Goal: Task Accomplishment & Management: Complete application form

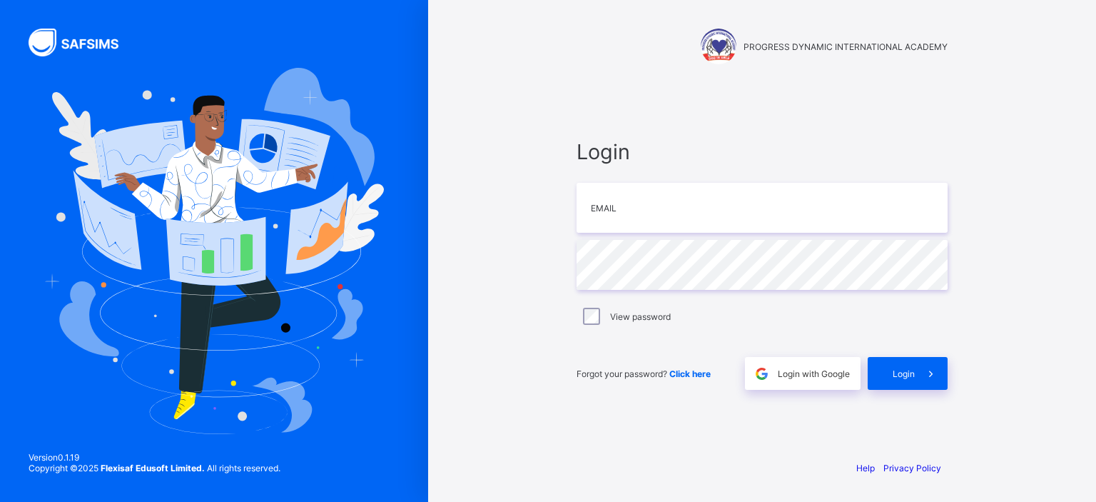
click at [537, 140] on div "PROGRESS DYNAMIC INTERNATIONAL ACADEMY Login Email Password View password Forgo…" at bounding box center [762, 251] width 668 height 502
click at [825, 376] on span "Login with Google" at bounding box center [814, 373] width 72 height 11
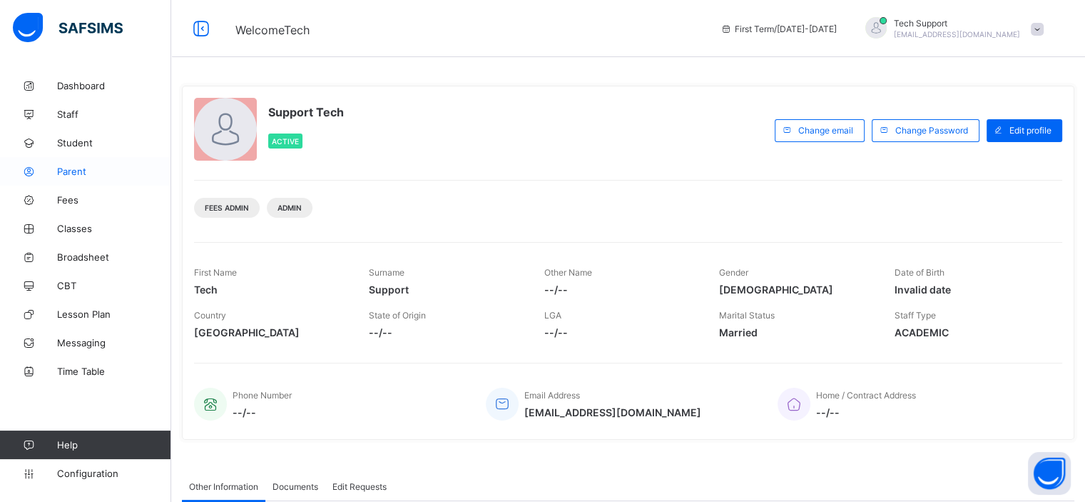
click at [71, 171] on span "Parent" at bounding box center [114, 171] width 114 height 11
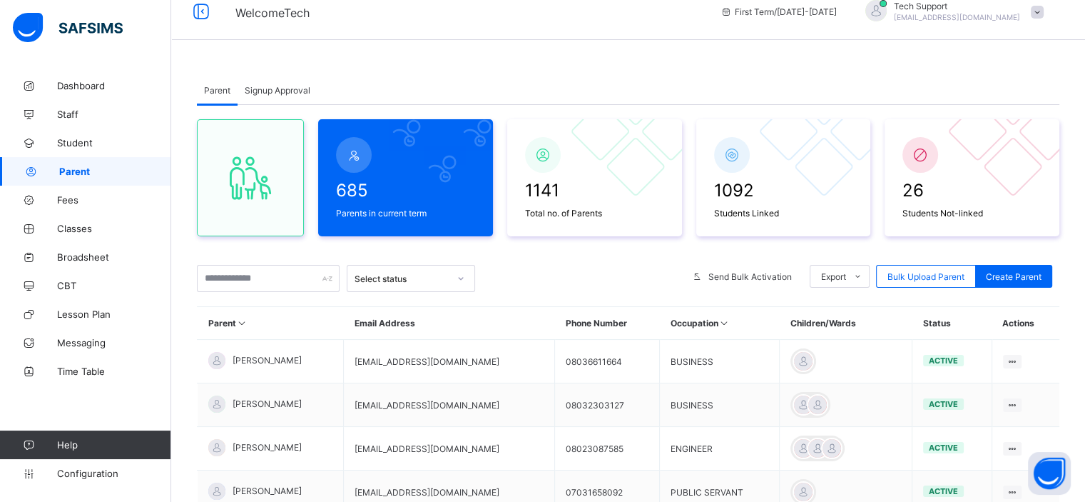
scroll to position [20, 0]
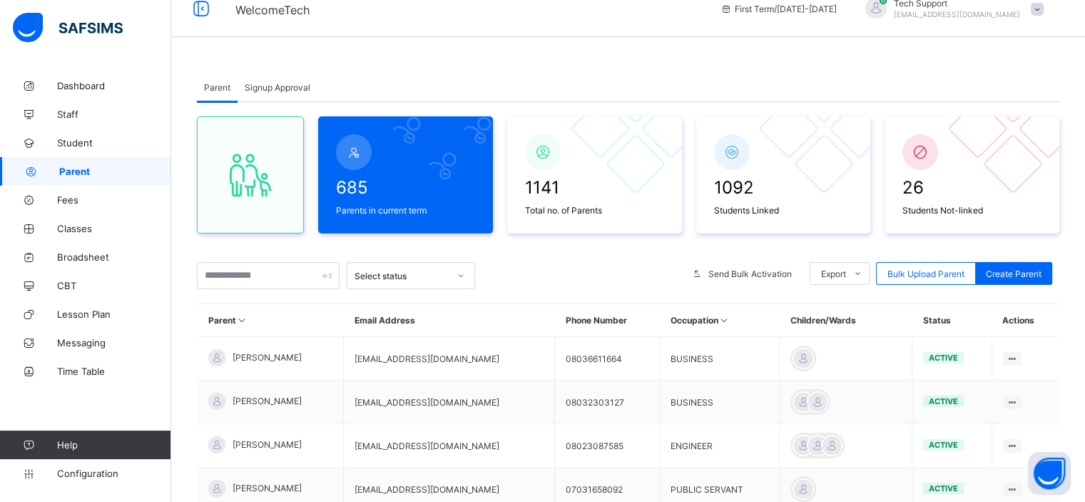
click at [280, 86] on span "Signup Approval" at bounding box center [278, 87] width 66 height 11
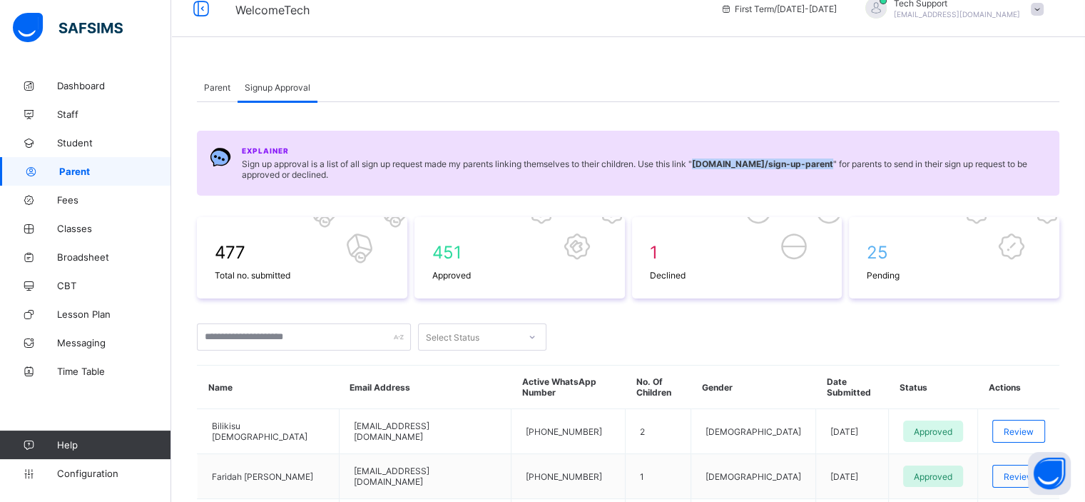
drag, startPoint x: 701, startPoint y: 163, endPoint x: 844, endPoint y: 163, distance: 142.7
click at [844, 163] on span "Sign up approval is a list of all sign up request made my parents linking thems…" at bounding box center [644, 168] width 805 height 21
copy b "[DOMAIN_NAME] /sign-up-parent"
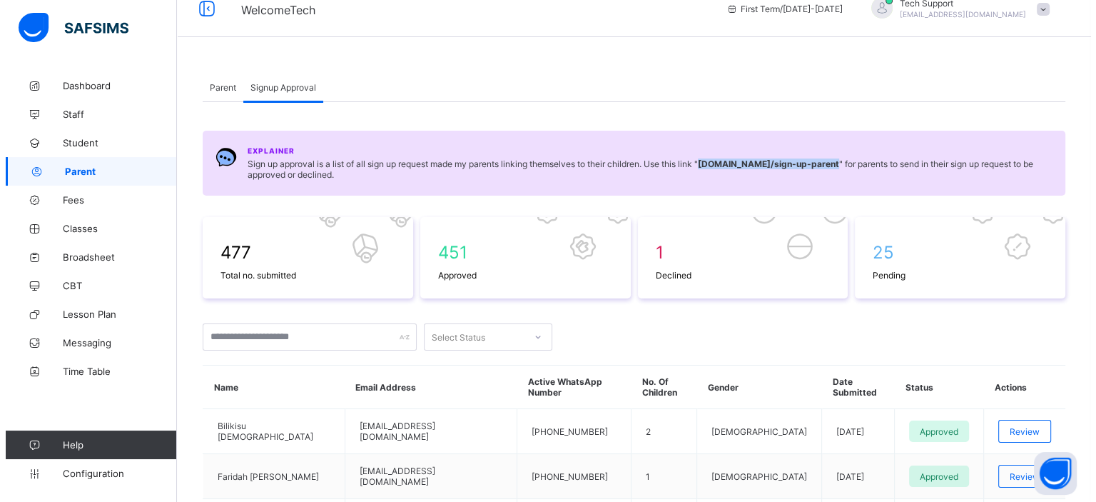
scroll to position [0, 0]
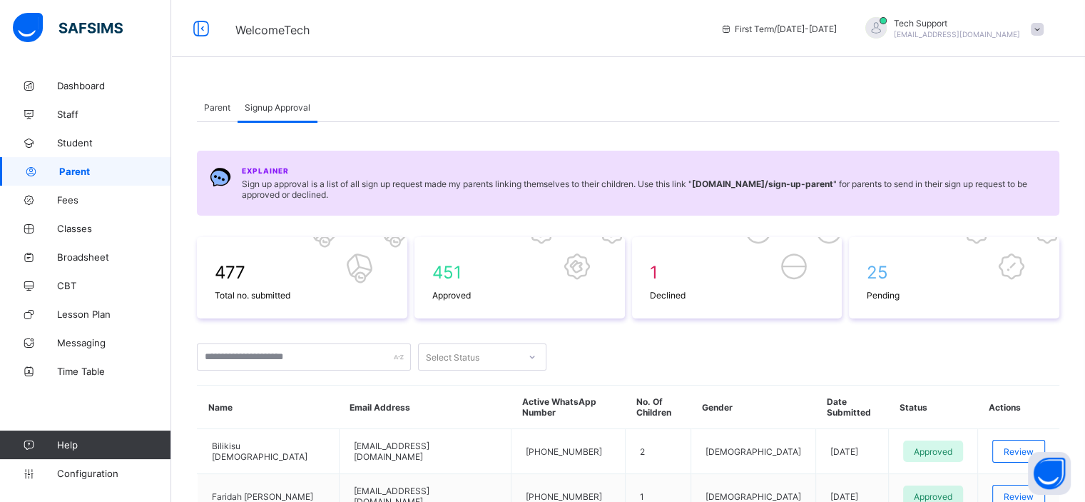
click at [1044, 29] on span at bounding box center [1037, 29] width 13 height 13
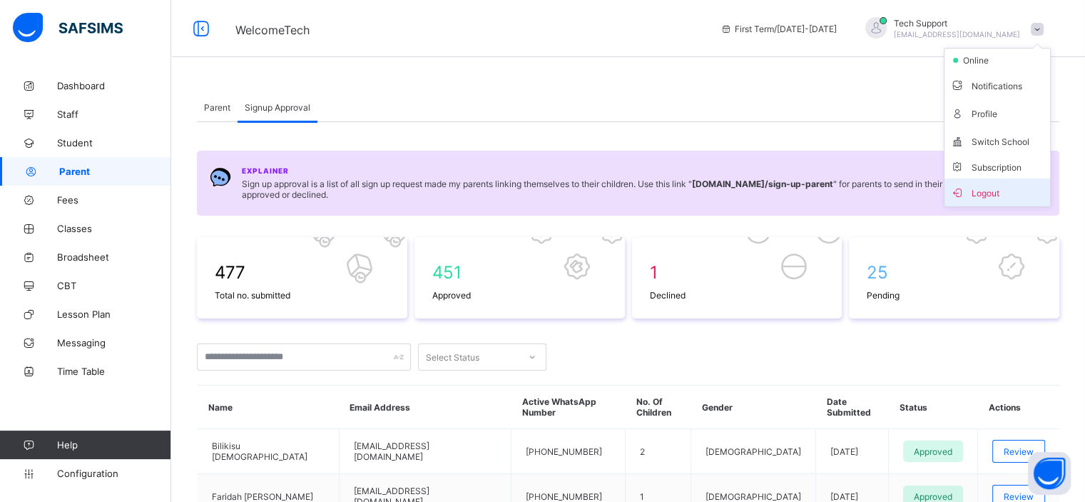
click at [986, 193] on span "Logout" at bounding box center [997, 192] width 94 height 16
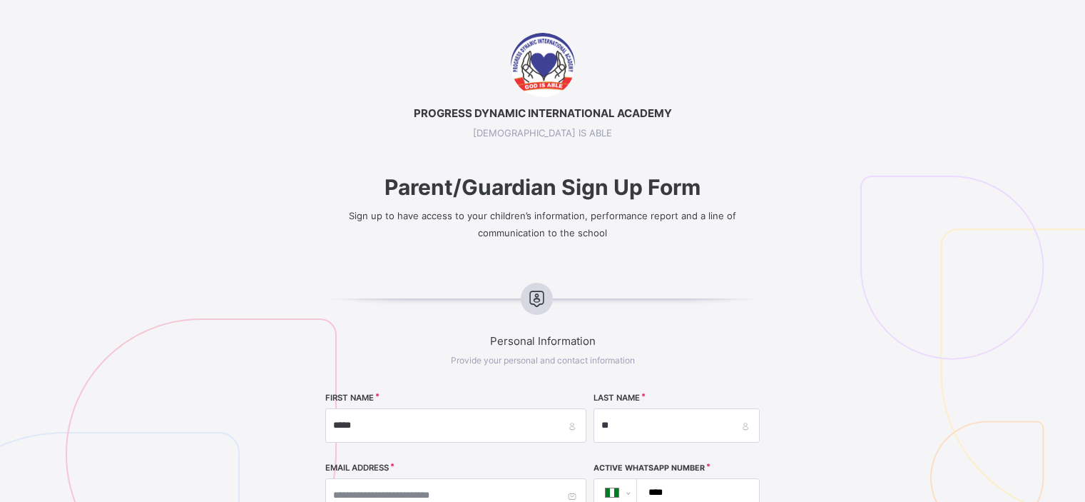
select select "**"
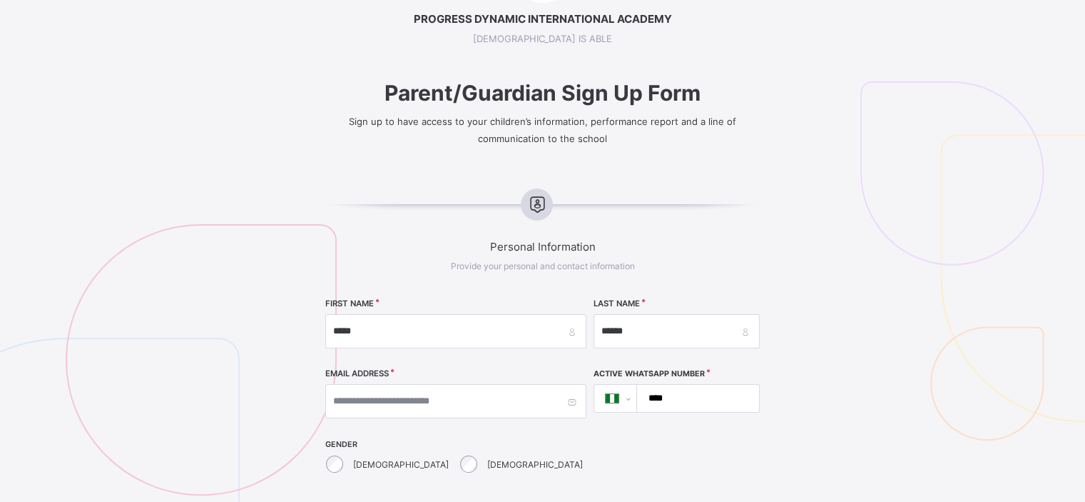
type input "******"
click at [675, 403] on input "****" at bounding box center [695, 398] width 111 height 27
type input "**********"
click at [447, 396] on input "text" at bounding box center [455, 401] width 261 height 34
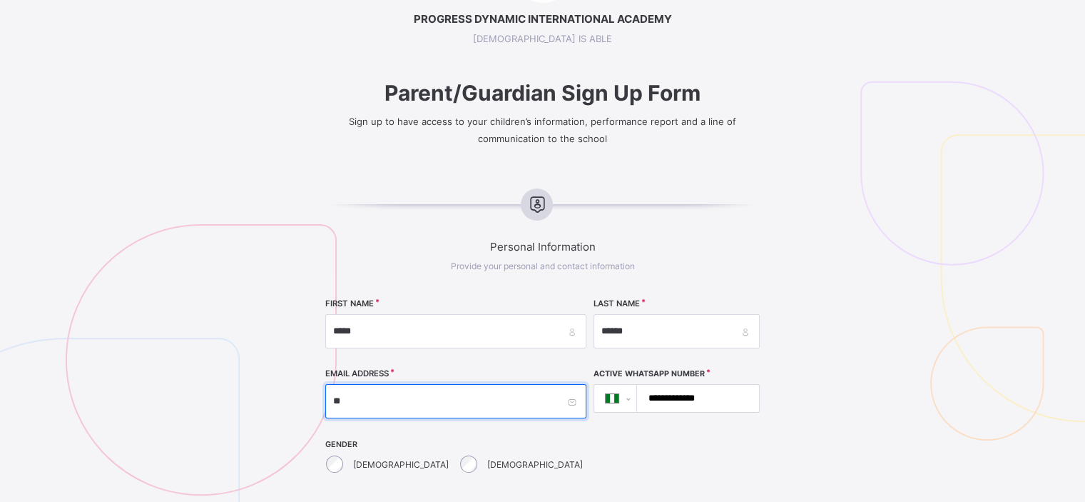
type input "**********"
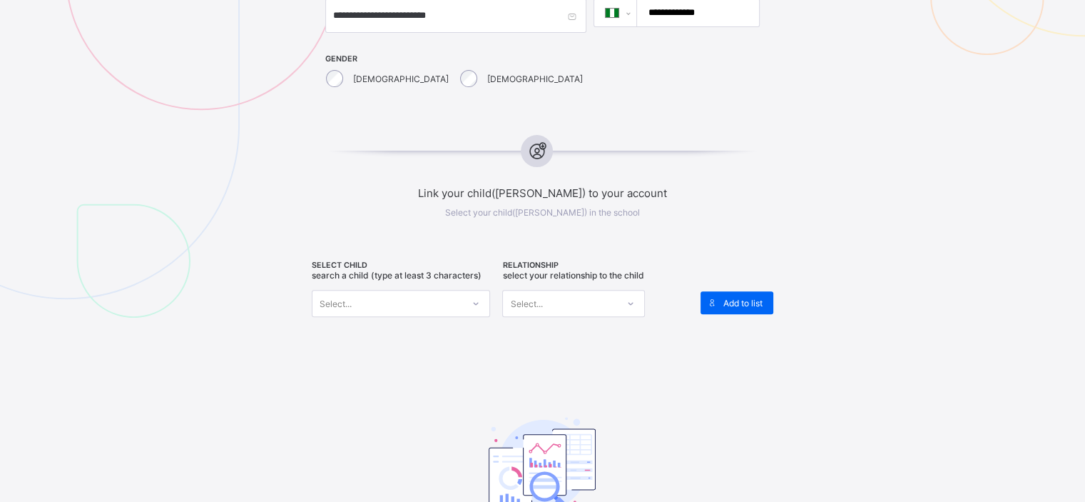
scroll to position [482, 0]
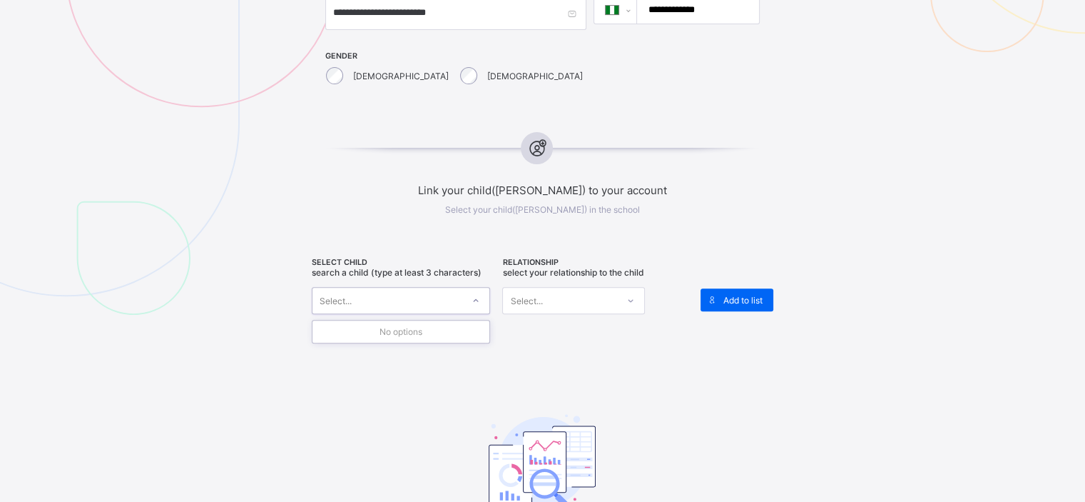
click at [480, 299] on icon at bounding box center [476, 300] width 9 height 14
type input "*"
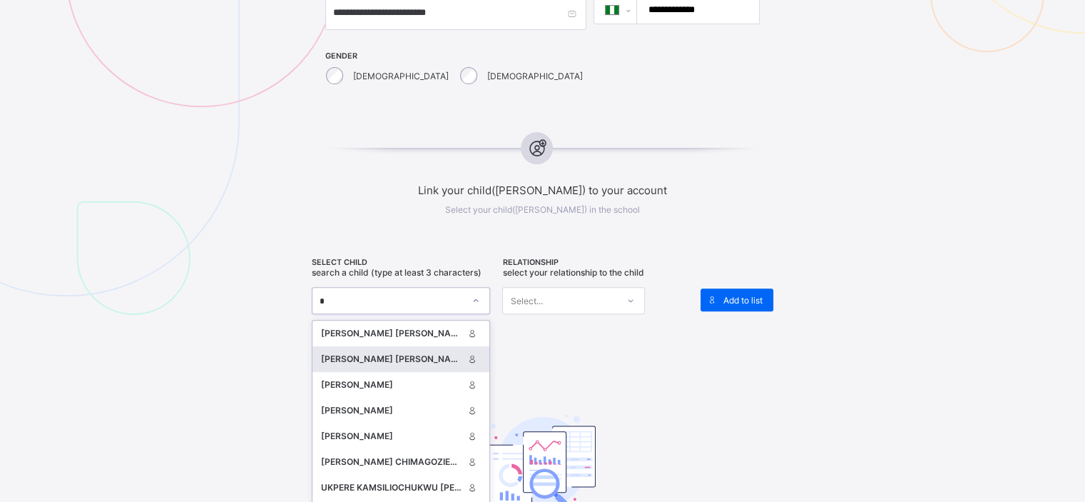
click at [401, 360] on div "DENNIS-AJAI OLUWATOBI ELKANAH" at bounding box center [392, 359] width 142 height 14
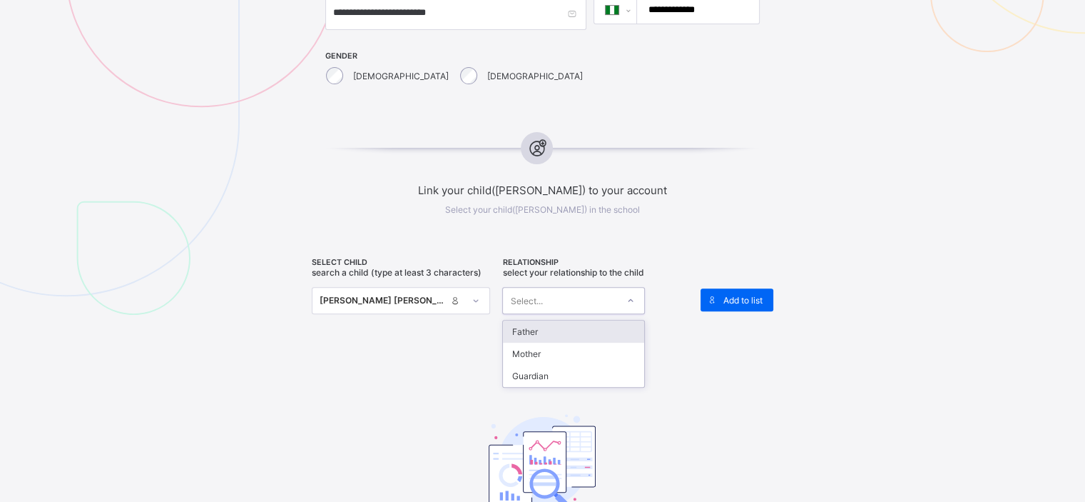
click at [584, 303] on div "Select..." at bounding box center [560, 300] width 114 height 20
click at [583, 373] on div "Guardian" at bounding box center [573, 376] width 141 height 22
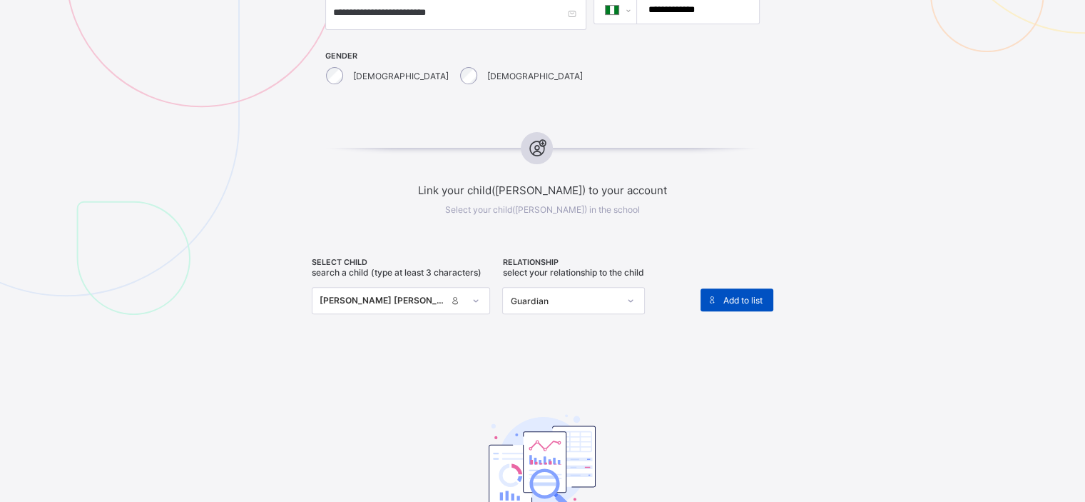
click at [756, 288] on div "Add to list" at bounding box center [737, 299] width 73 height 23
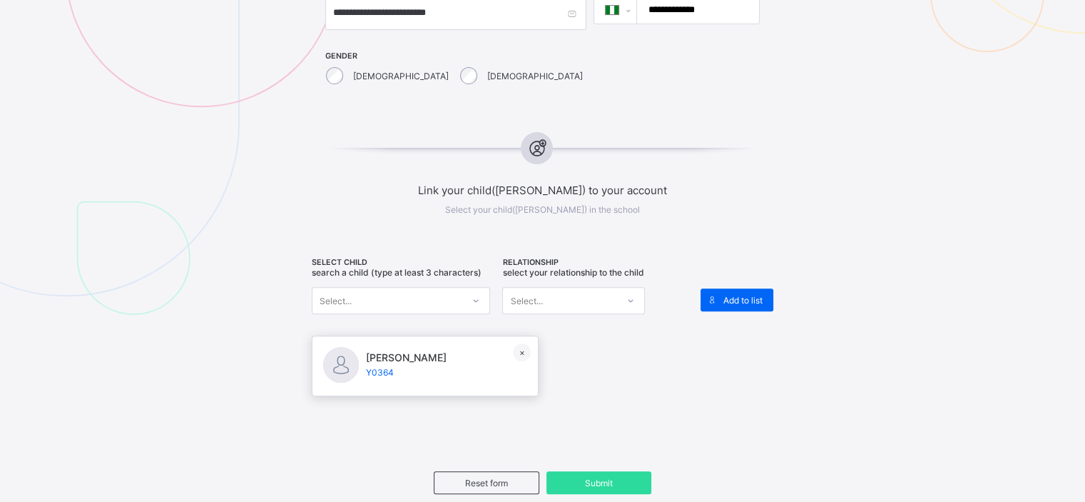
scroll to position [644, 0]
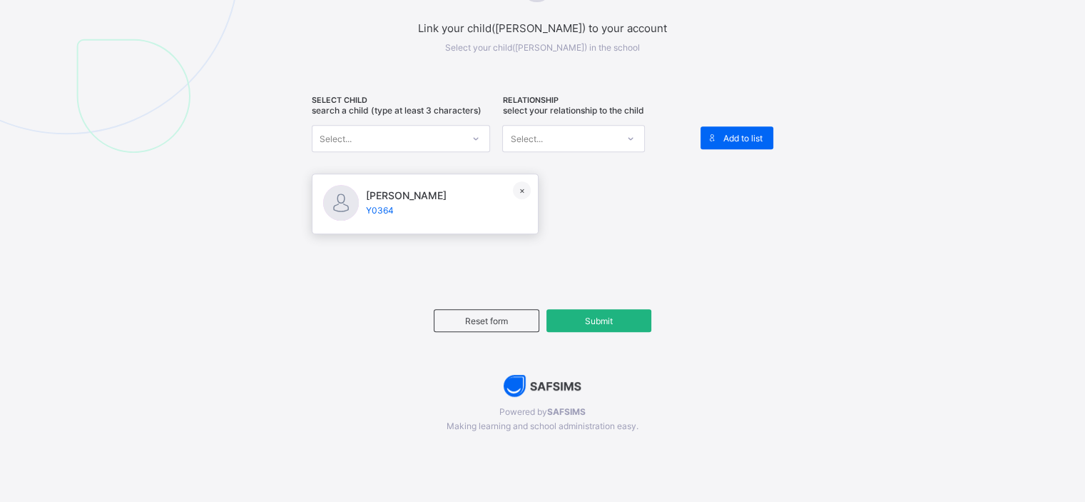
click at [621, 319] on span "Submit" at bounding box center [598, 320] width 83 height 11
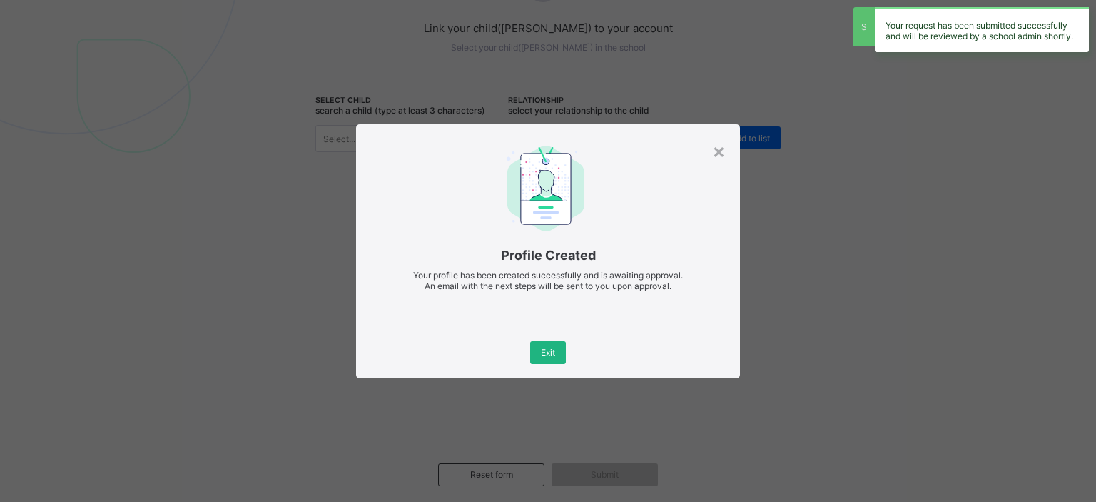
click at [555, 350] on span "Exit" at bounding box center [548, 352] width 14 height 11
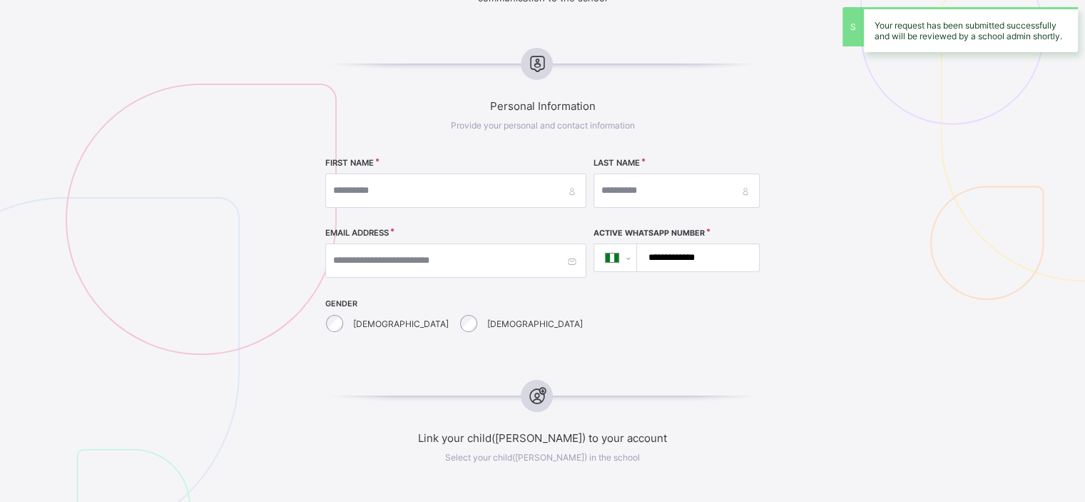
scroll to position [0, 0]
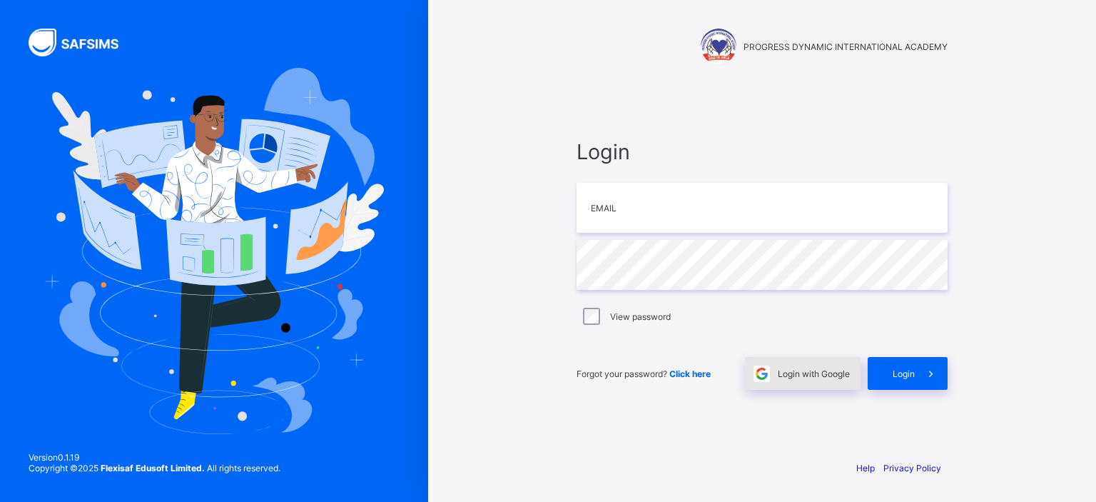
click at [805, 377] on span "Login with Google" at bounding box center [814, 373] width 72 height 11
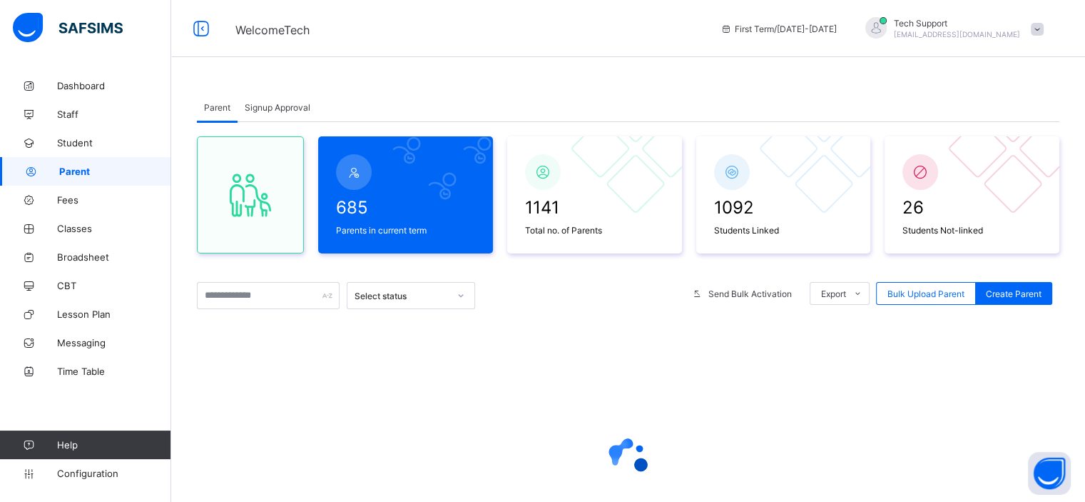
click at [280, 105] on span "Signup Approval" at bounding box center [278, 107] width 66 height 11
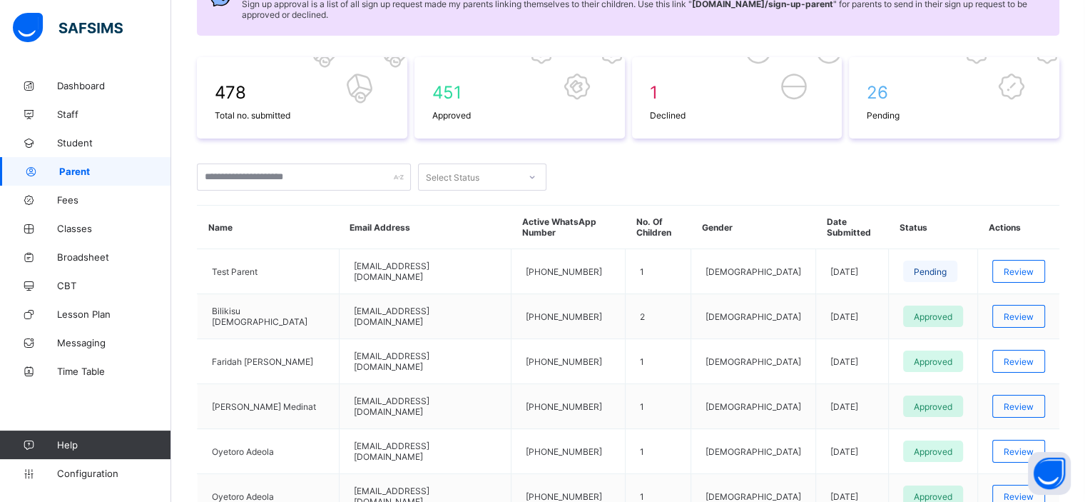
scroll to position [184, 0]
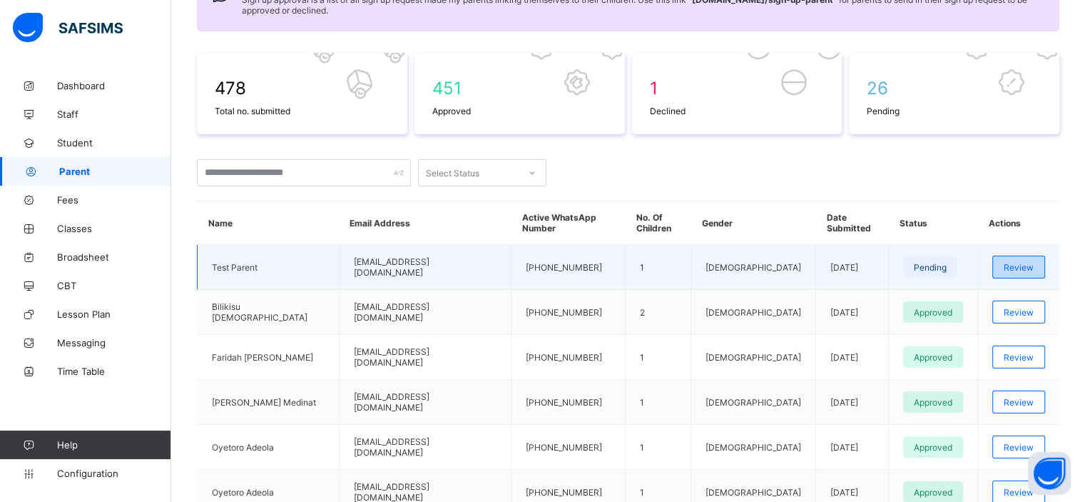
click at [1027, 262] on span "Review" at bounding box center [1019, 267] width 30 height 11
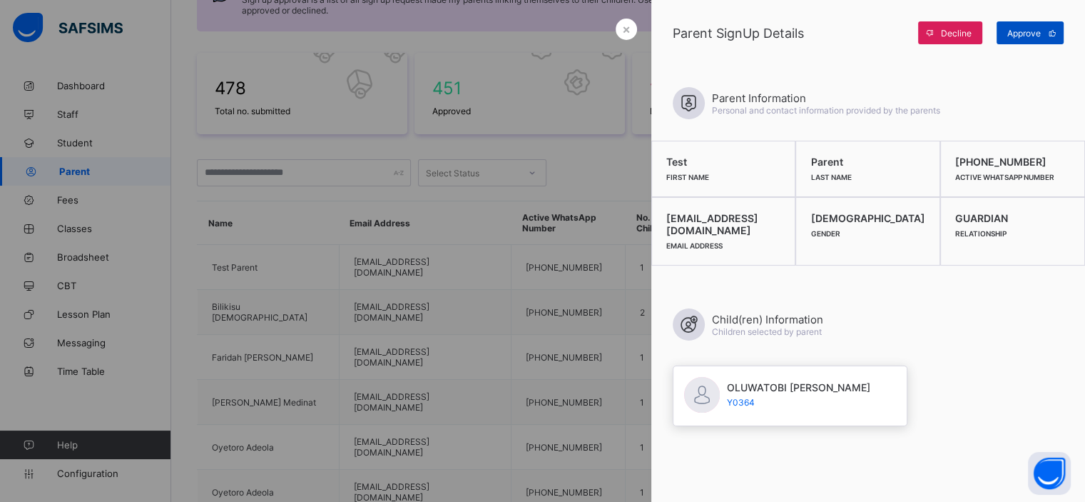
click at [1042, 31] on span at bounding box center [1052, 32] width 23 height 23
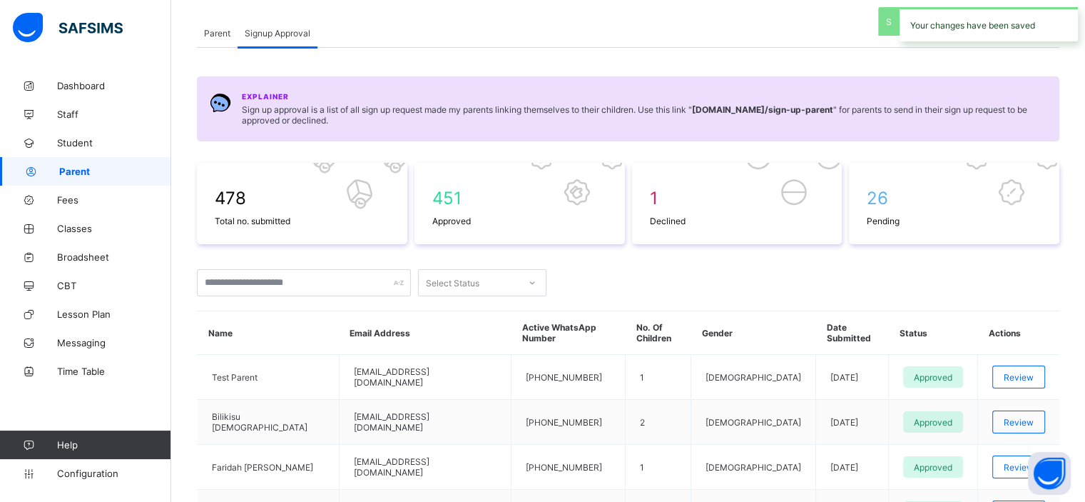
scroll to position [68, 0]
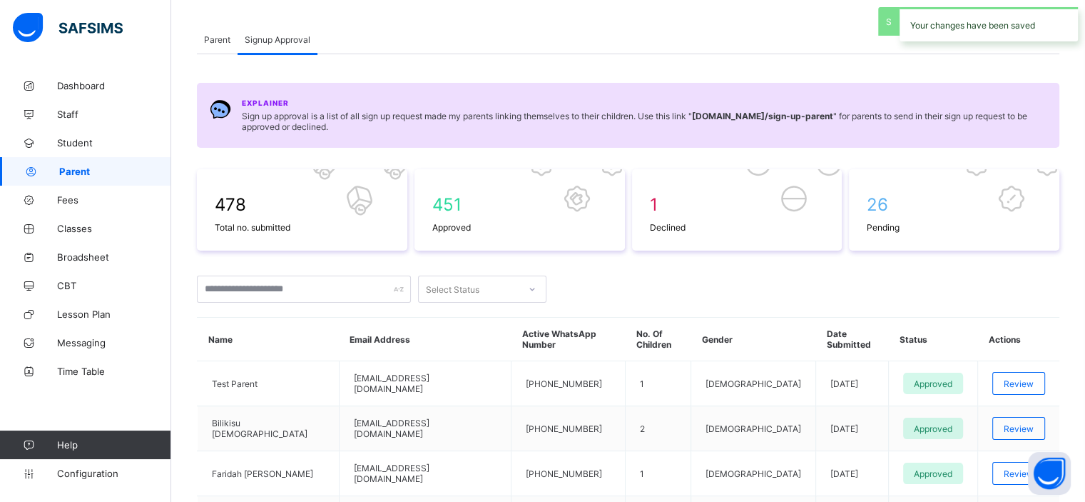
click at [215, 39] on span "Parent" at bounding box center [217, 39] width 26 height 11
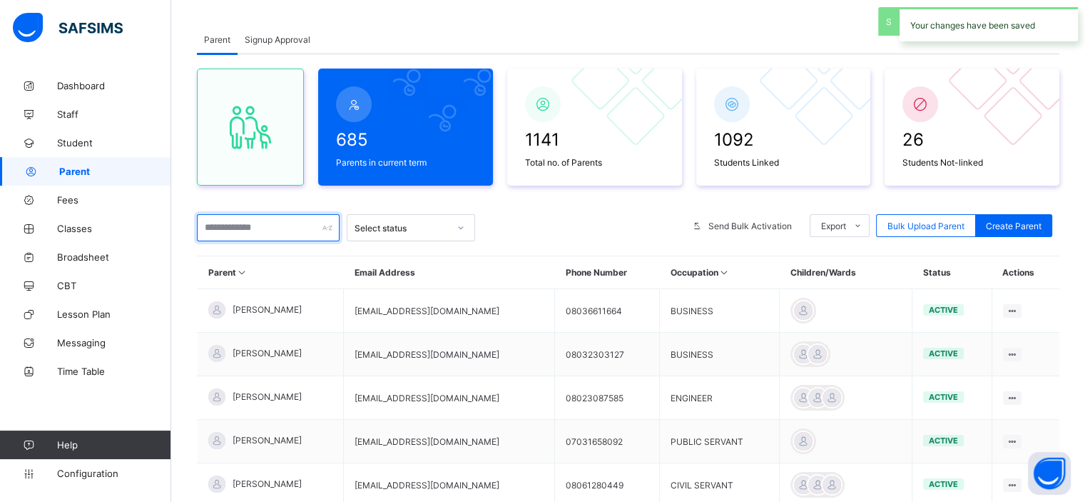
click at [279, 228] on input "text" at bounding box center [268, 227] width 143 height 27
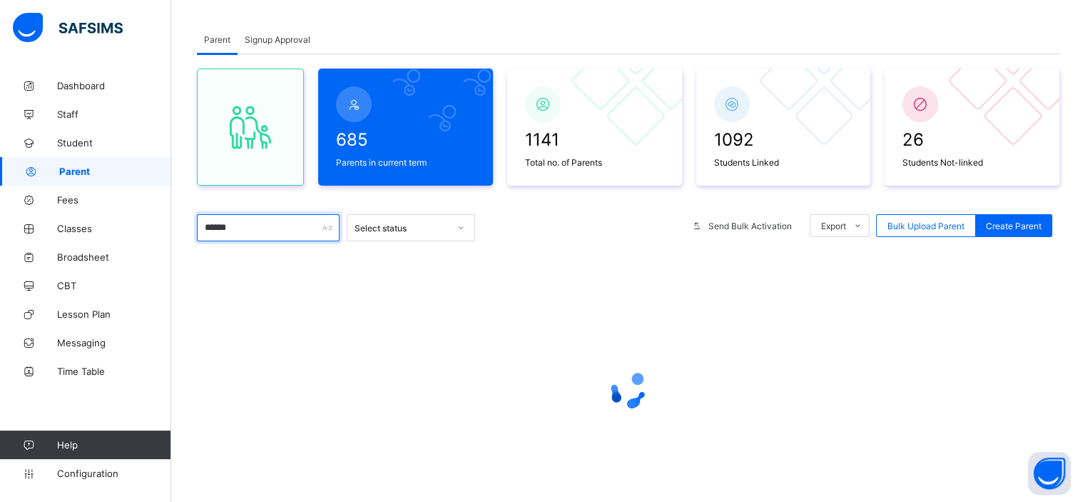
scroll to position [91, 0]
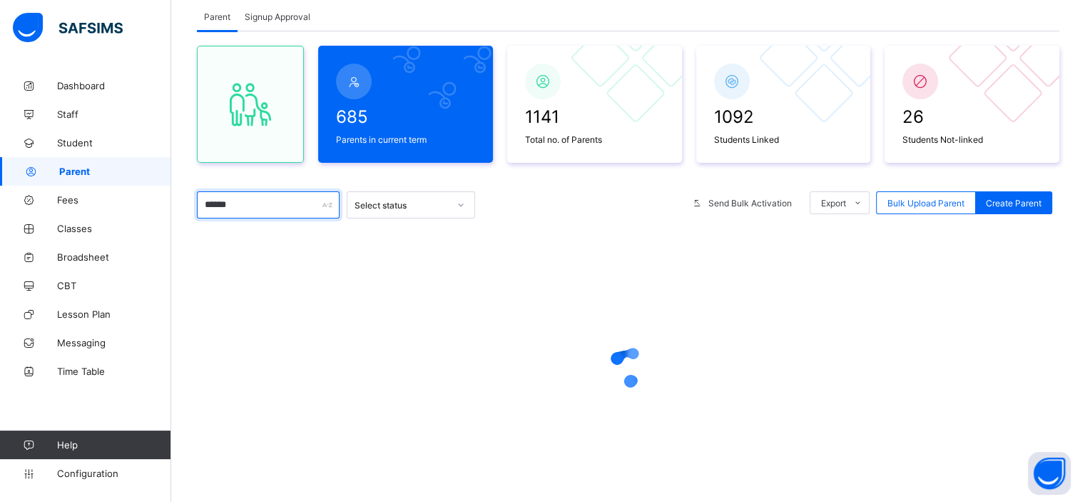
type input "******"
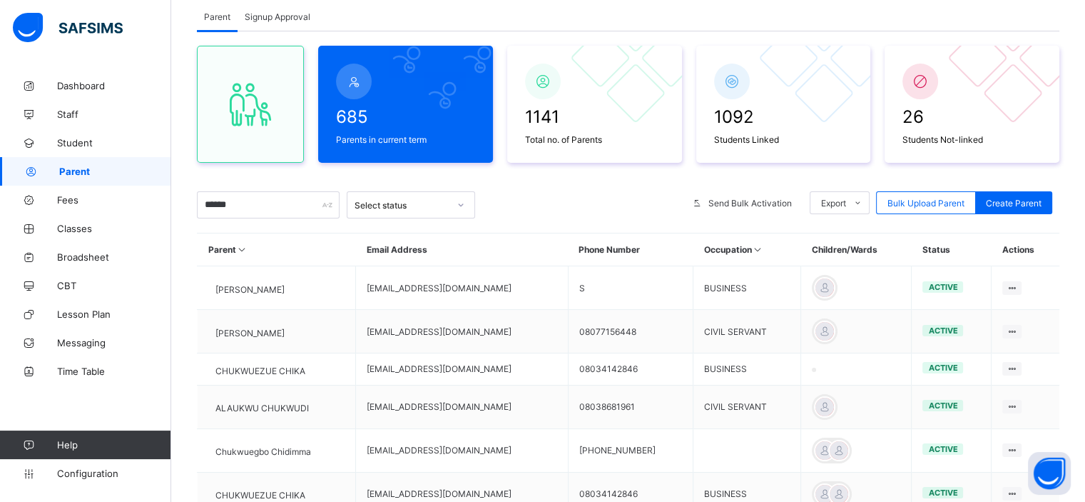
click at [661, 14] on div "Parent Signup Approval" at bounding box center [628, 16] width 863 height 29
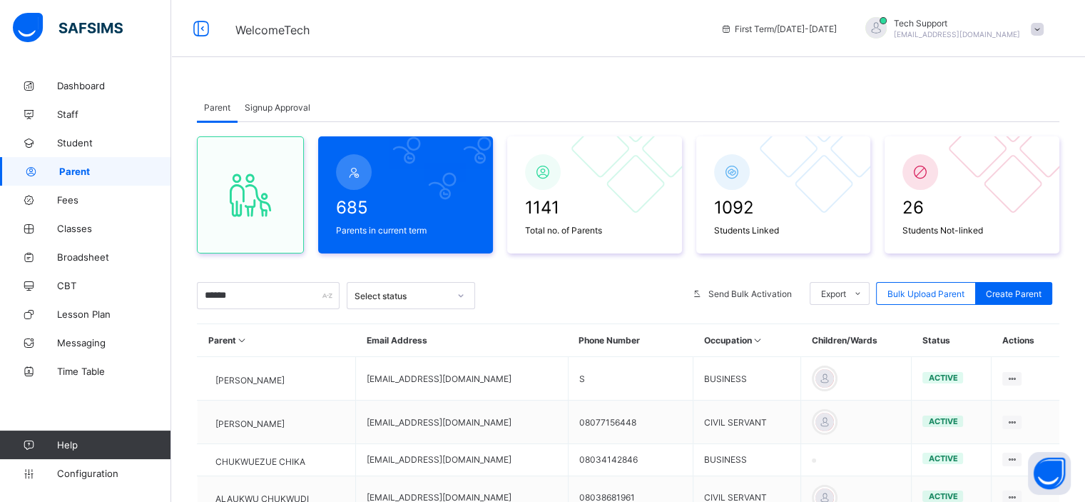
click at [279, 108] on span "Signup Approval" at bounding box center [278, 107] width 66 height 11
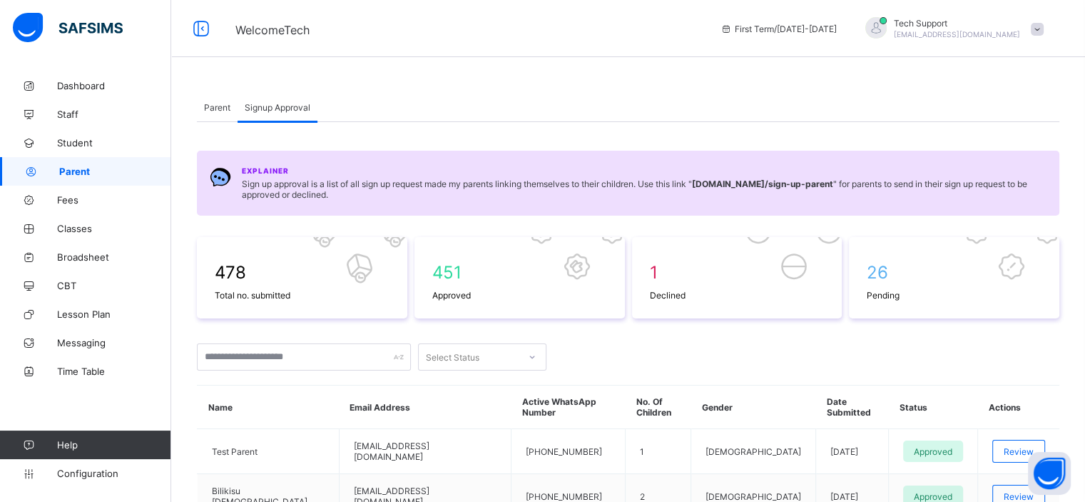
click at [208, 103] on span "Parent" at bounding box center [217, 107] width 26 height 11
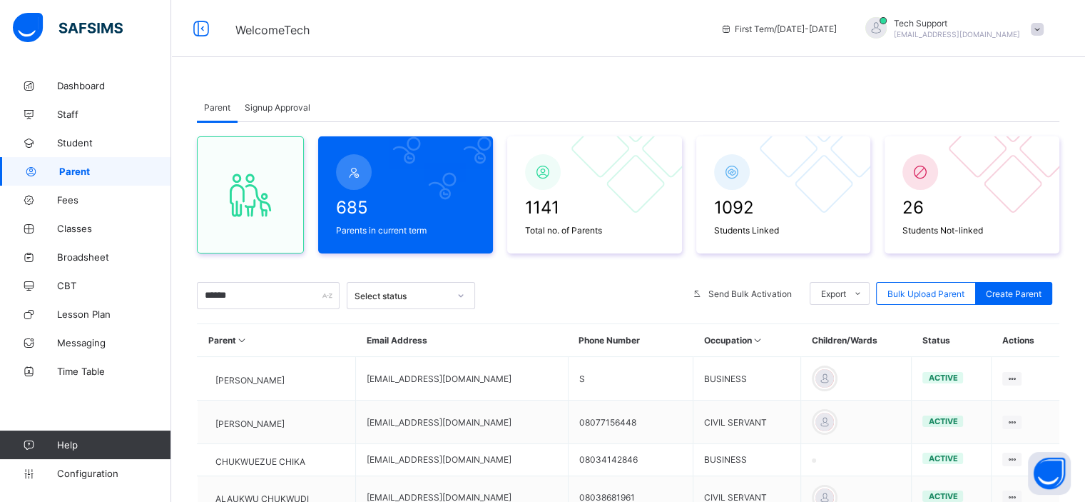
click at [604, 78] on div "Parent Signup Approval Parent Signup Approval 685 Parents in current term 1141 …" at bounding box center [628, 475] width 914 height 809
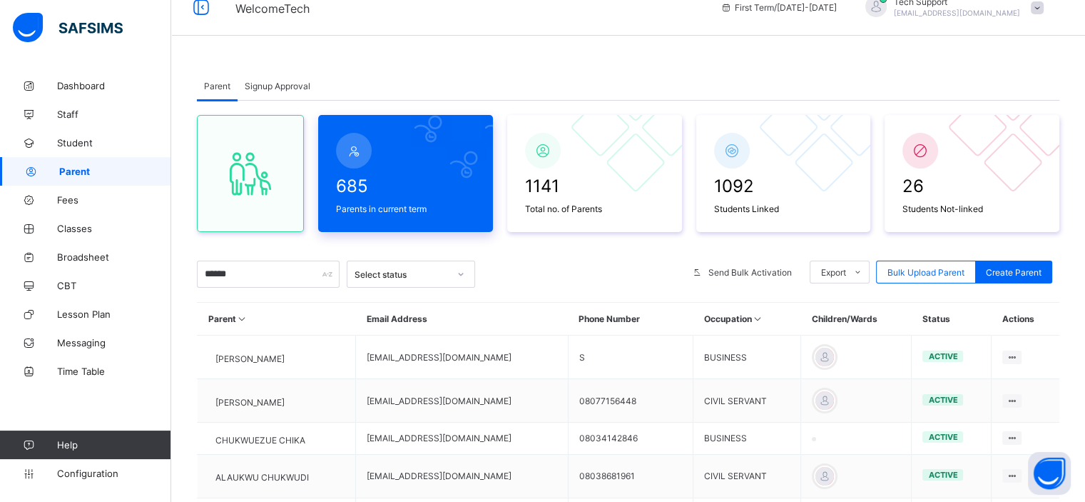
scroll to position [19, 0]
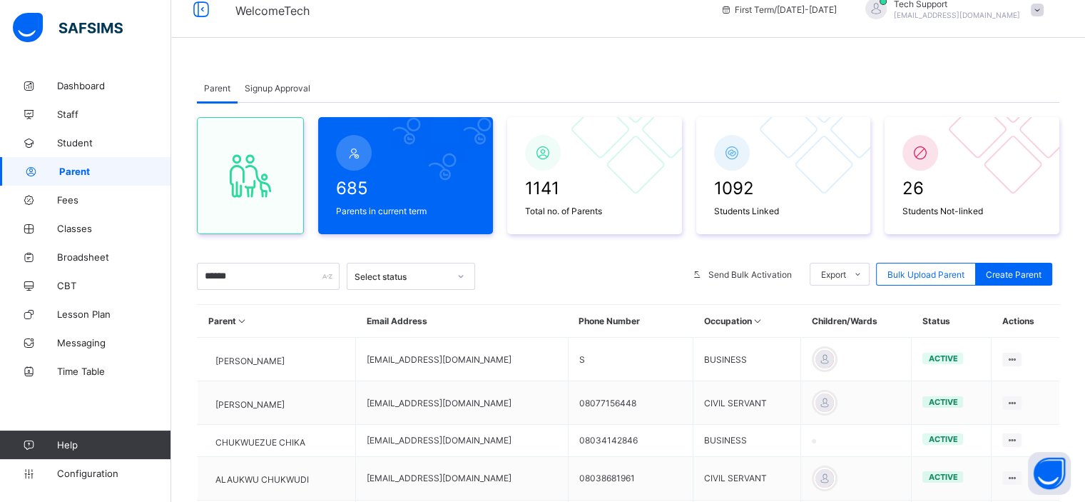
click at [283, 90] on span "Signup Approval" at bounding box center [278, 88] width 66 height 11
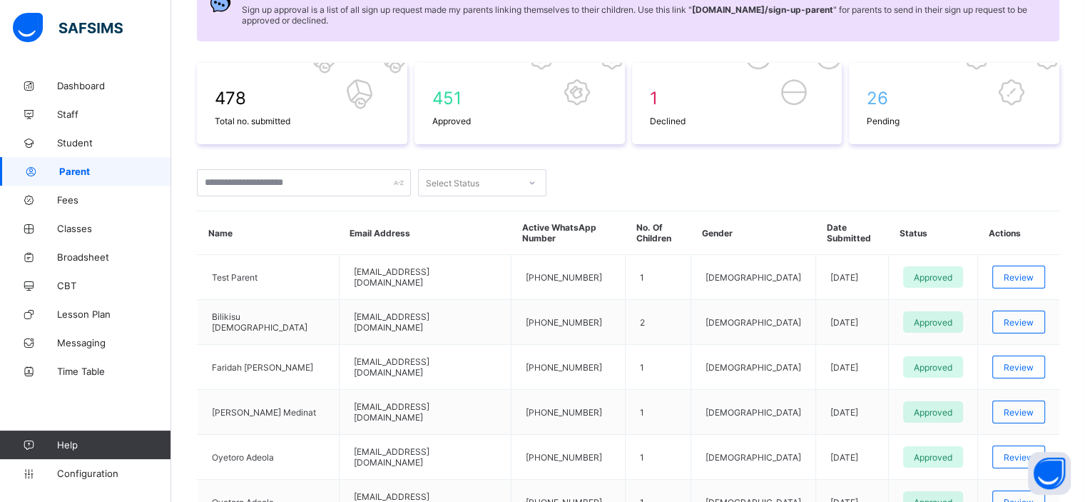
scroll to position [176, 0]
click at [733, 159] on div "478 Total no. submitted 451 Approved 1 Declined 26 Pending Select Status Name E…" at bounding box center [628, 408] width 863 height 694
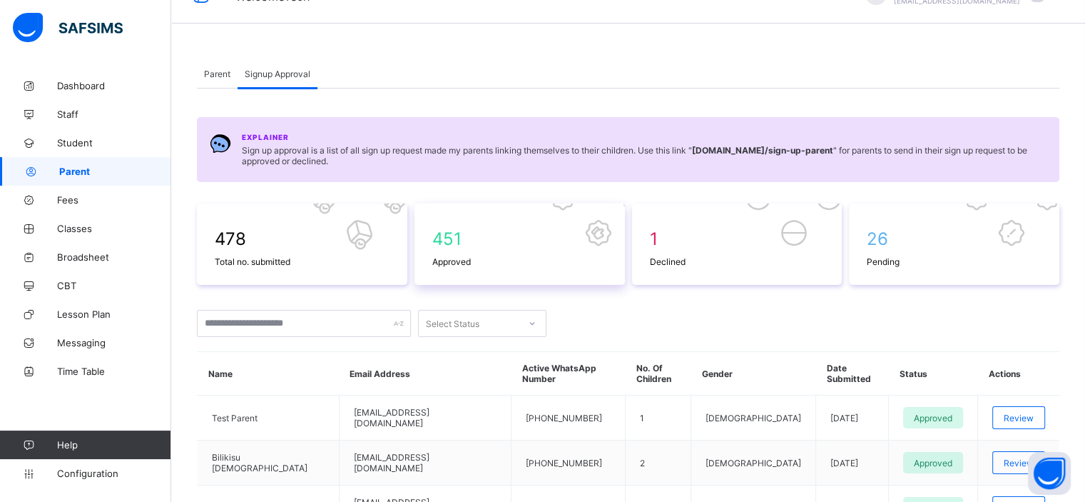
scroll to position [33, 0]
click at [527, 324] on div at bounding box center [532, 324] width 24 height 23
click at [583, 322] on div "Select Status" at bounding box center [628, 323] width 863 height 27
click at [218, 74] on span "Parent" at bounding box center [217, 74] width 26 height 11
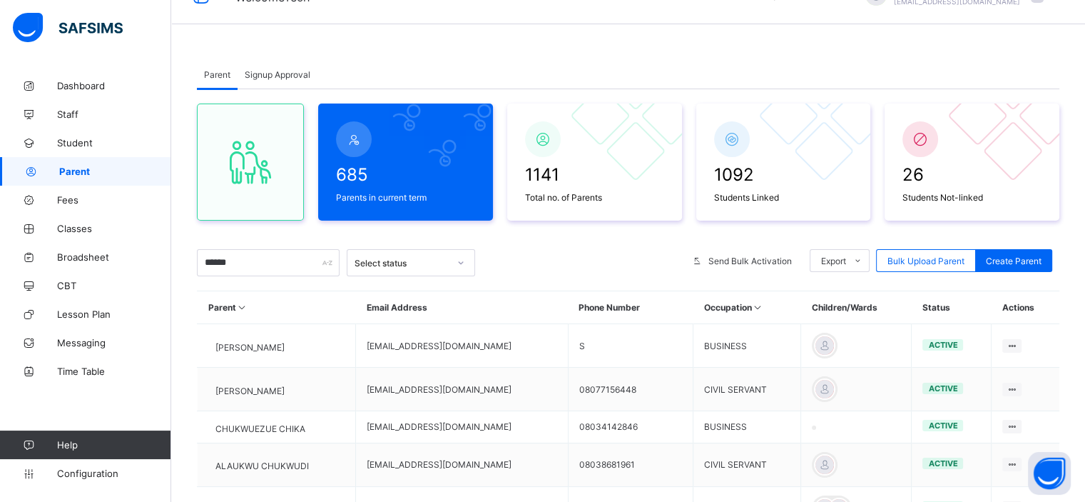
click at [277, 76] on span "Signup Approval" at bounding box center [278, 74] width 66 height 11
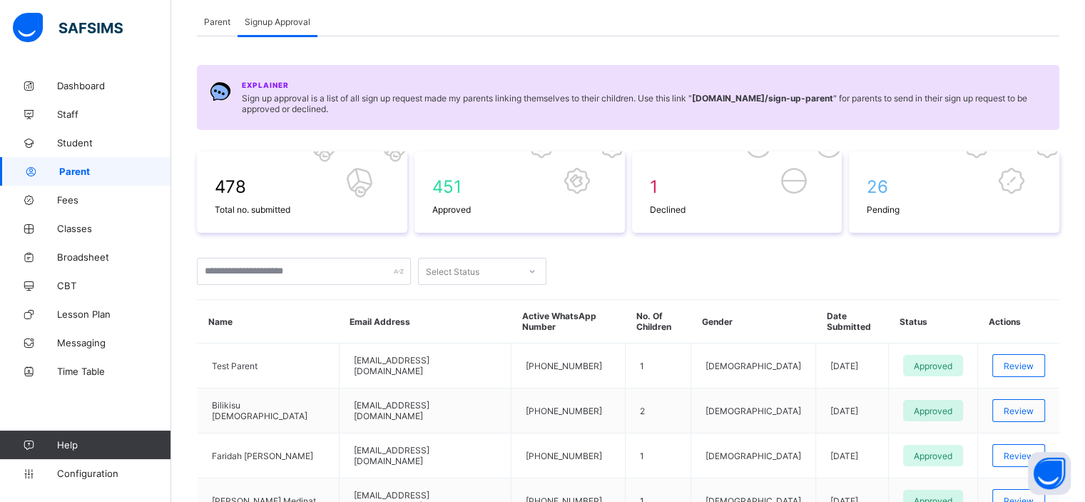
scroll to position [94, 0]
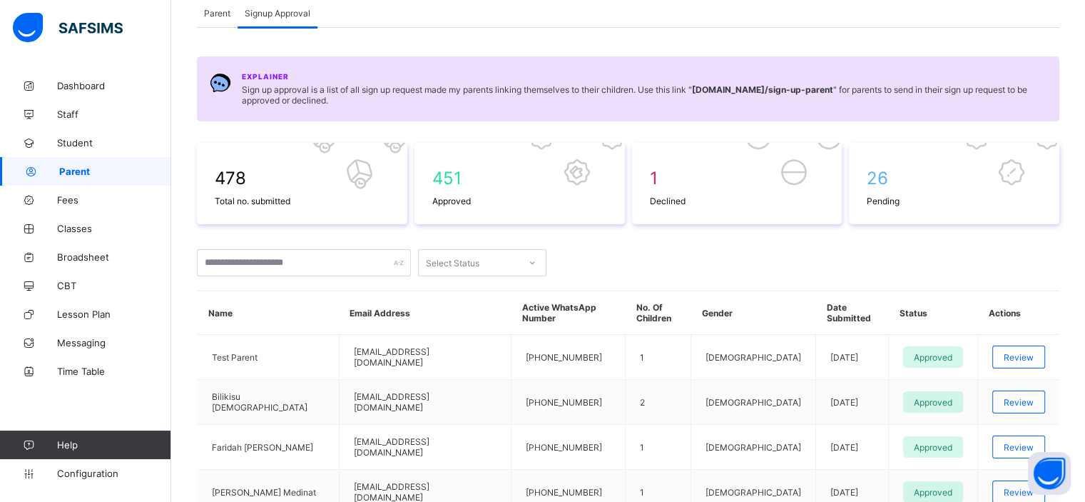
click at [872, 233] on div "478 Total no. submitted 451 Approved 1 Declined 26 Pending Select Status Name E…" at bounding box center [628, 490] width 863 height 694
